Goal: Find specific page/section: Find specific page/section

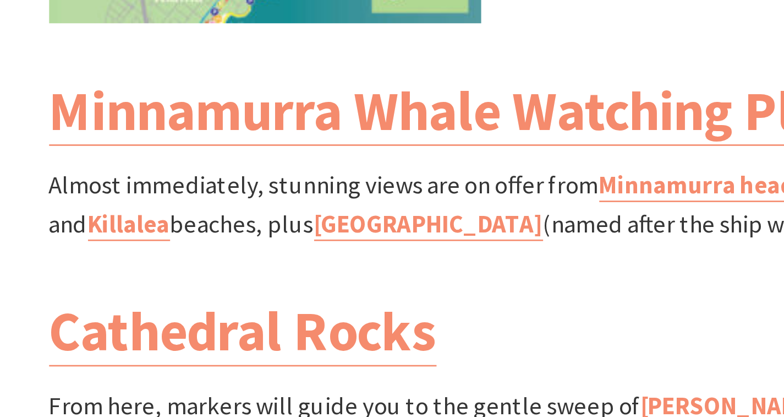
scroll to position [1323, 0]
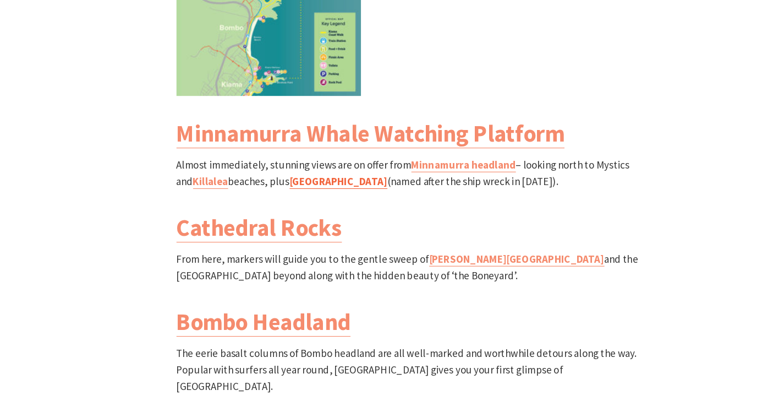
click at [278, 156] on link "[GEOGRAPHIC_DATA]" at bounding box center [321, 162] width 87 height 13
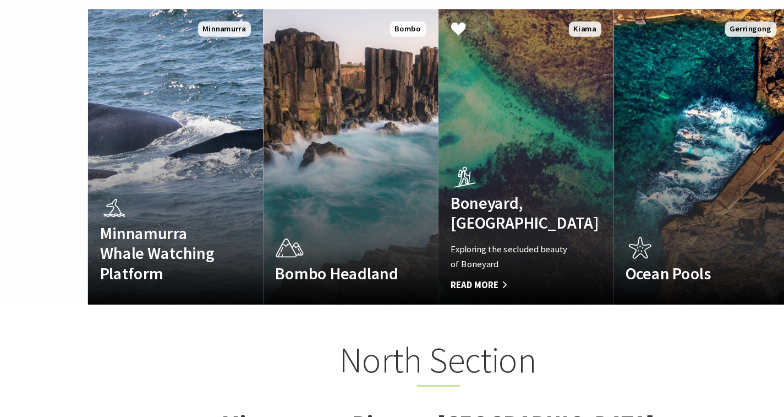
scroll to position [713, 0]
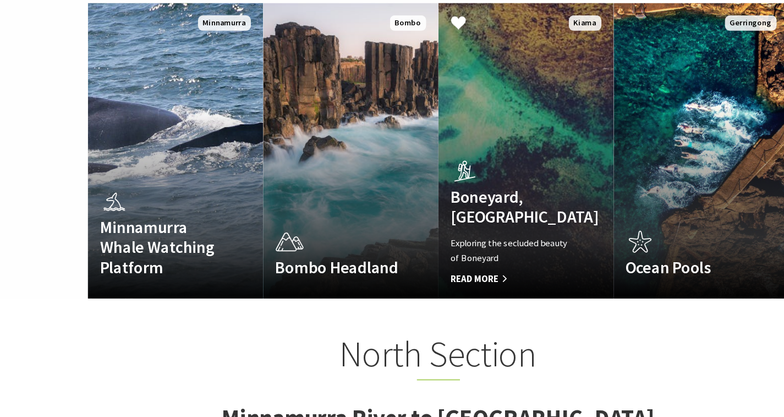
click at [467, 211] on h4 "Boneyard, Kiama" at bounding box center [458, 229] width 111 height 36
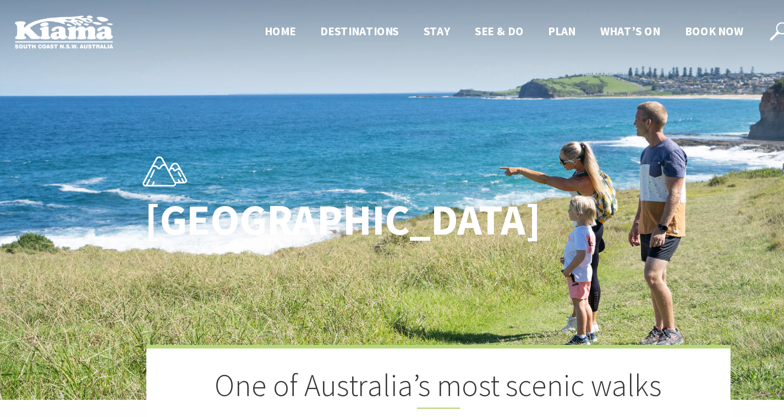
scroll to position [0, 0]
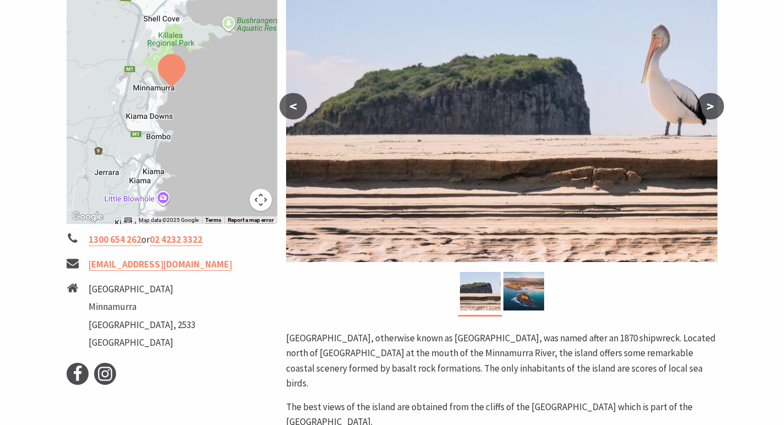
scroll to position [227, 0]
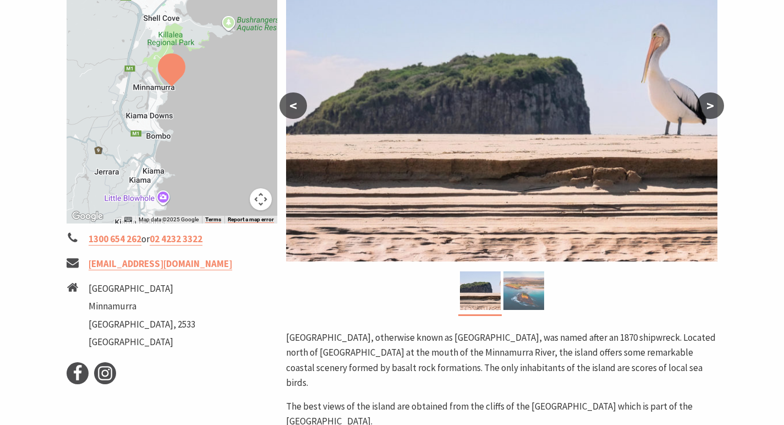
click at [526, 299] on img at bounding box center [524, 290] width 41 height 39
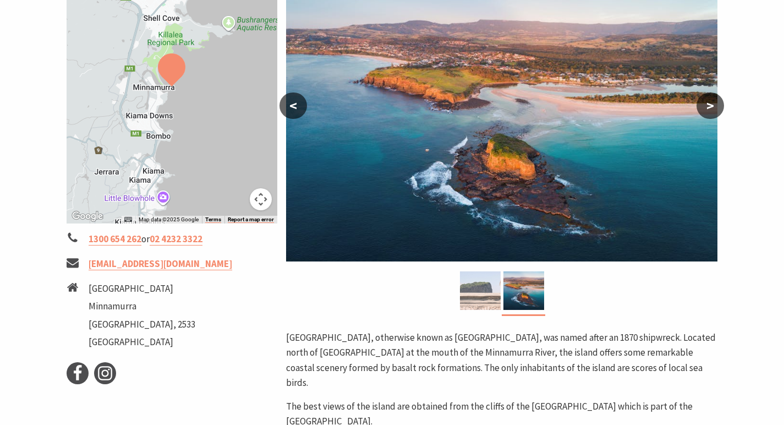
click at [482, 294] on img at bounding box center [480, 290] width 41 height 39
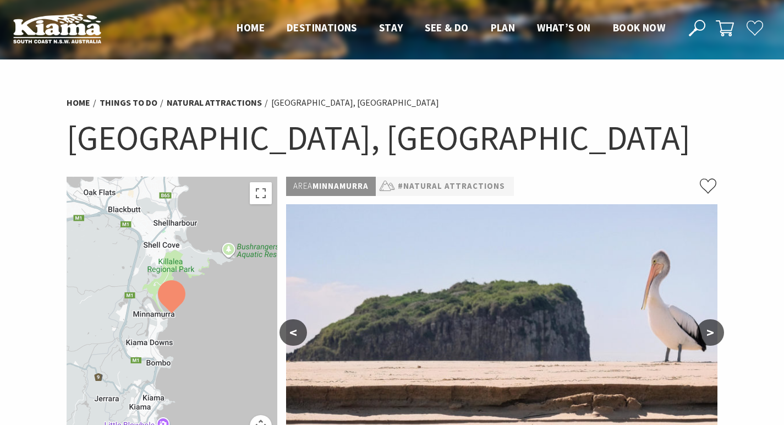
scroll to position [0, 0]
